Goal: Find specific page/section: Find specific page/section

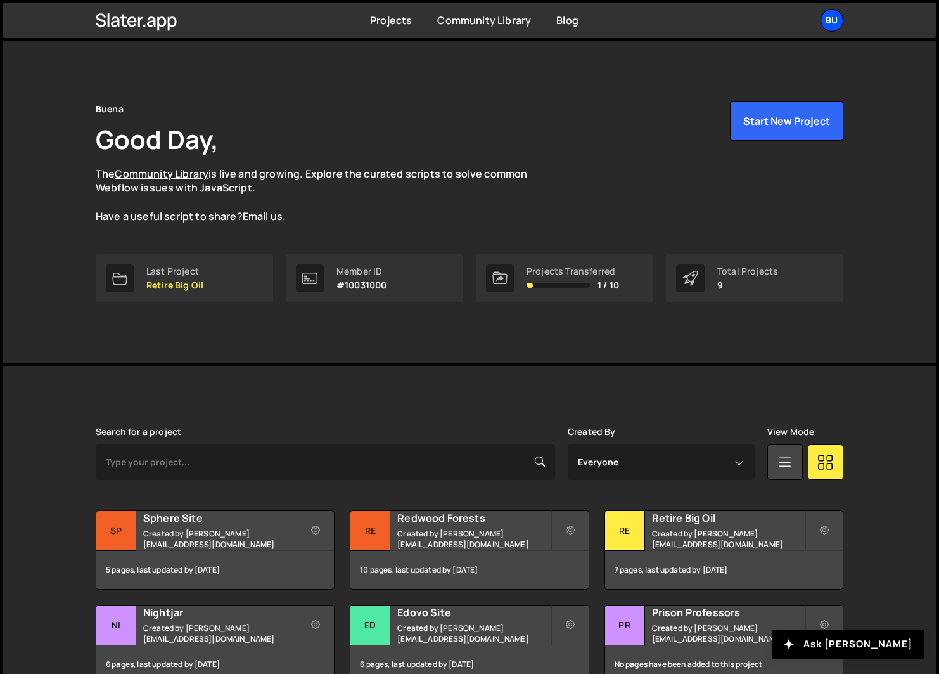
click at [834, 20] on div "Bu" at bounding box center [832, 20] width 23 height 23
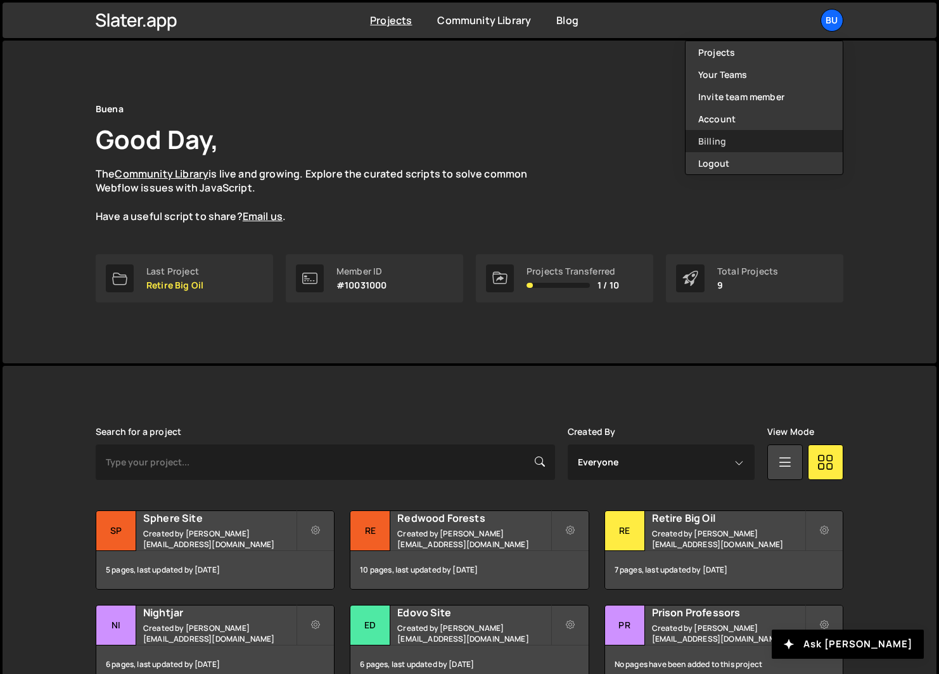
click at [717, 134] on link "Billing" at bounding box center [764, 141] width 157 height 22
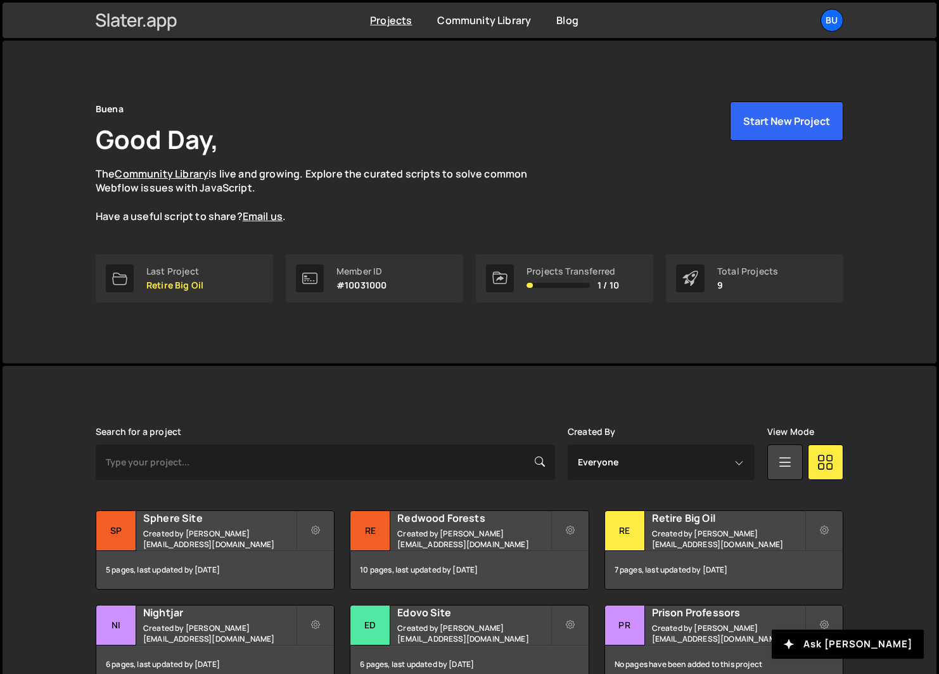
click at [151, 19] on icon at bounding box center [137, 21] width 82 height 22
click at [834, 20] on div "Bu" at bounding box center [832, 20] width 23 height 23
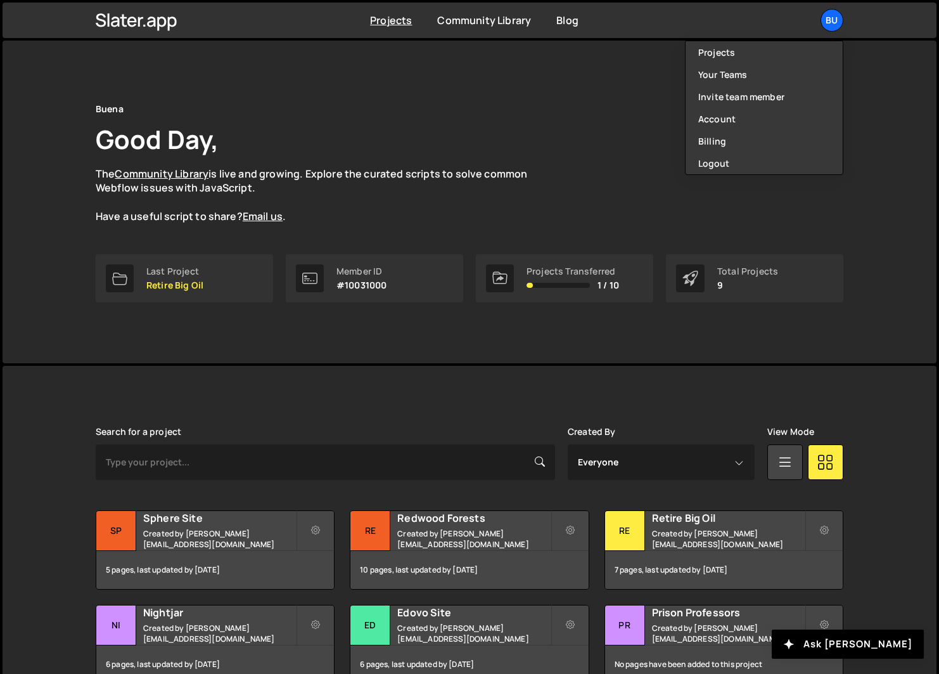
click at [543, 133] on div "Buena Good Day, The Community Library is live and growing. Explore the curated …" at bounding box center [470, 162] width 748 height 122
